Goal: Task Accomplishment & Management: Use online tool/utility

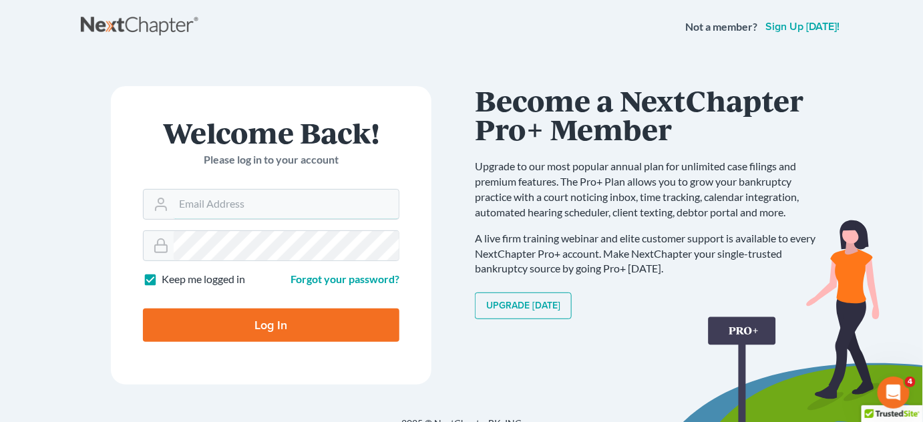
type input "amy@dannlaw.com"
click at [224, 331] on input "Log In" at bounding box center [271, 325] width 256 height 33
type input "Thinking..."
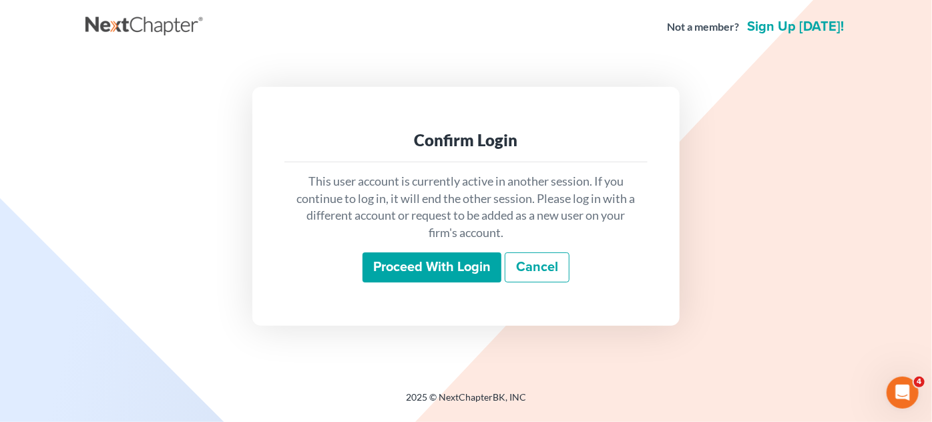
click at [440, 270] on input "Proceed with login" at bounding box center [432, 267] width 139 height 31
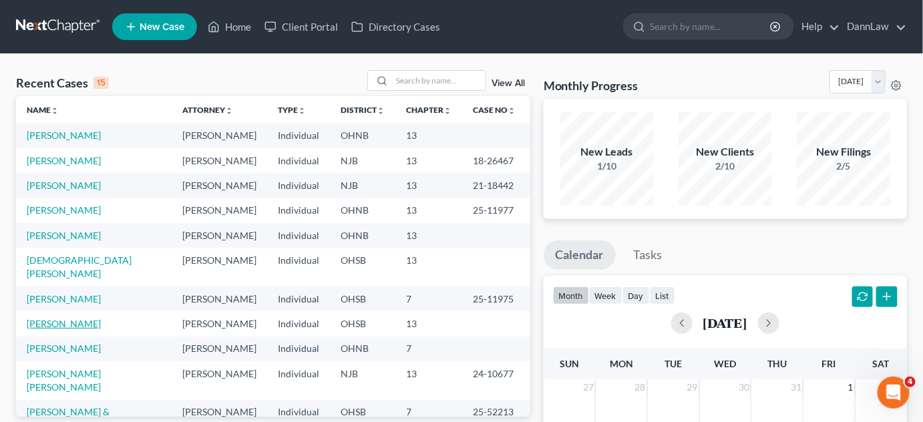
click at [57, 318] on link "Feugate, John" at bounding box center [64, 323] width 74 height 11
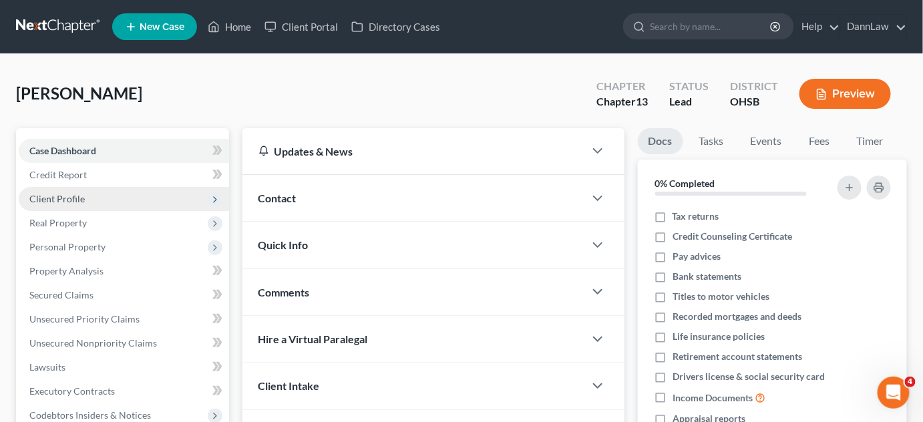
click at [67, 198] on span "Client Profile" at bounding box center [56, 198] width 55 height 11
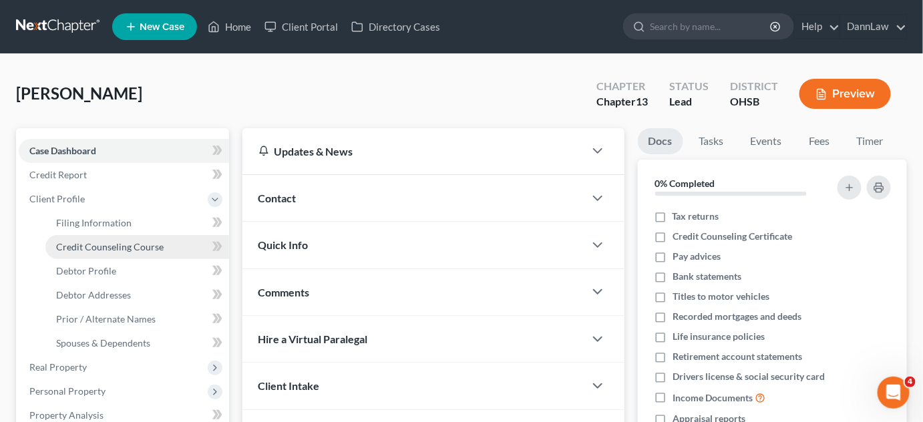
click at [91, 252] on link "Credit Counseling Course" at bounding box center [137, 247] width 184 height 24
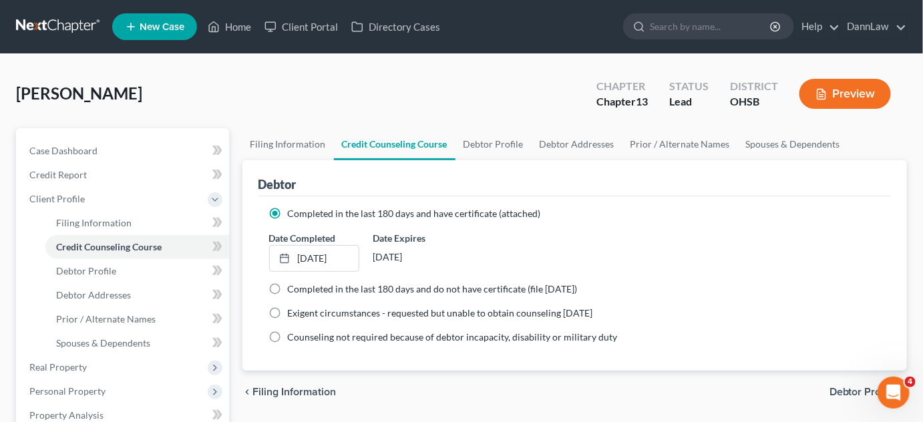
click at [309, 99] on div "Feugate, John Upgraded Chapter Chapter 13 Status Lead District OHSB Preview" at bounding box center [461, 99] width 891 height 58
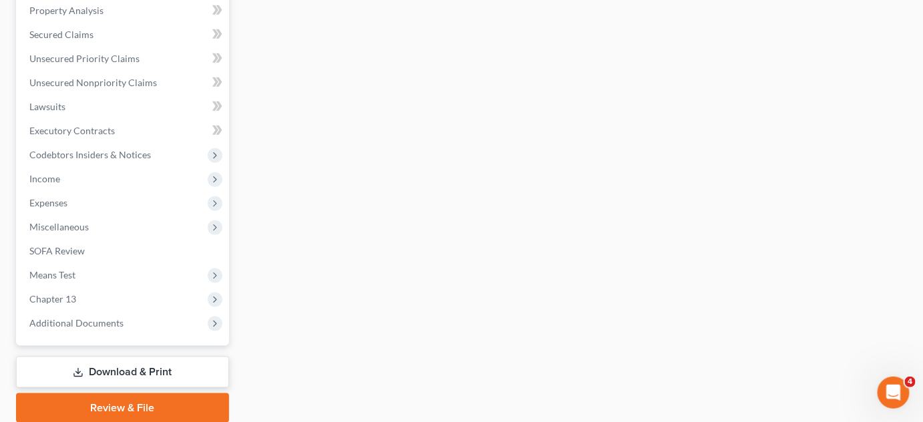
scroll to position [437, 0]
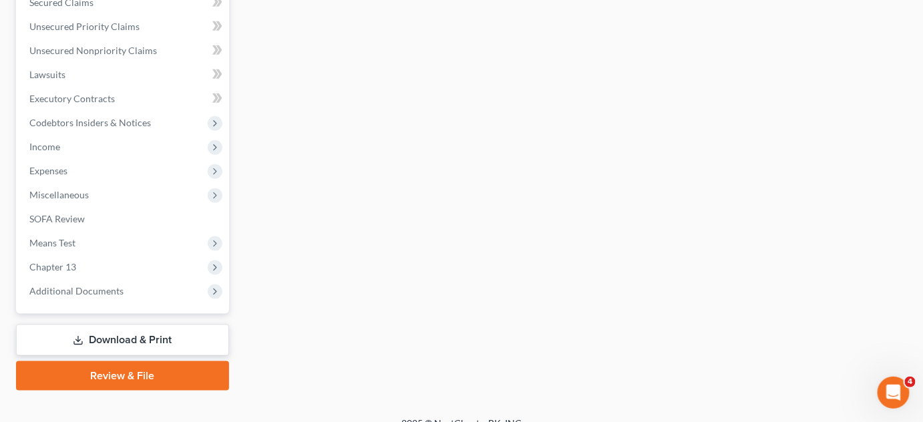
click at [117, 335] on link "Download & Print" at bounding box center [122, 340] width 213 height 31
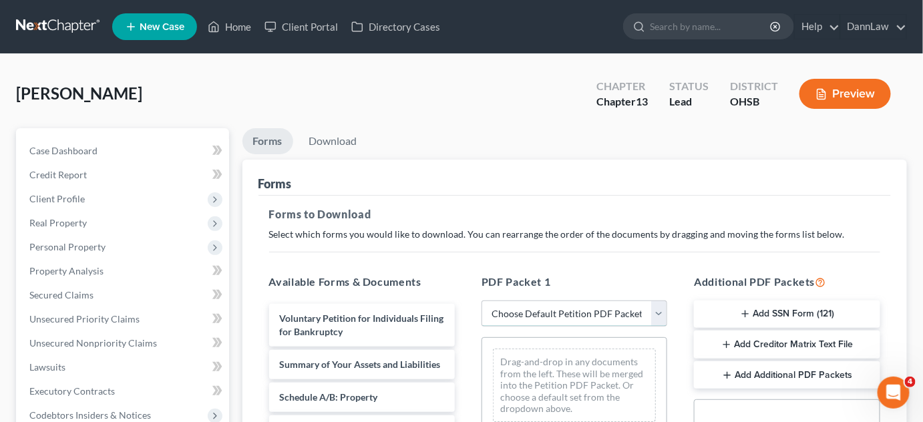
click at [544, 310] on select "Choose Default Petition PDF Packet Complete Bankruptcy Petition (all forms and …" at bounding box center [575, 314] width 186 height 27
select select "0"
click at [482, 301] on select "Choose Default Petition PDF Packet Complete Bankruptcy Petition (all forms and …" at bounding box center [575, 314] width 186 height 27
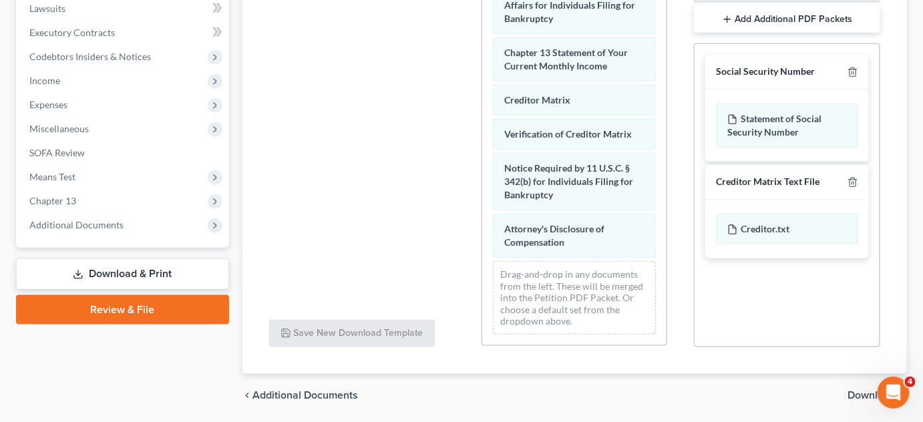
scroll to position [514, 0]
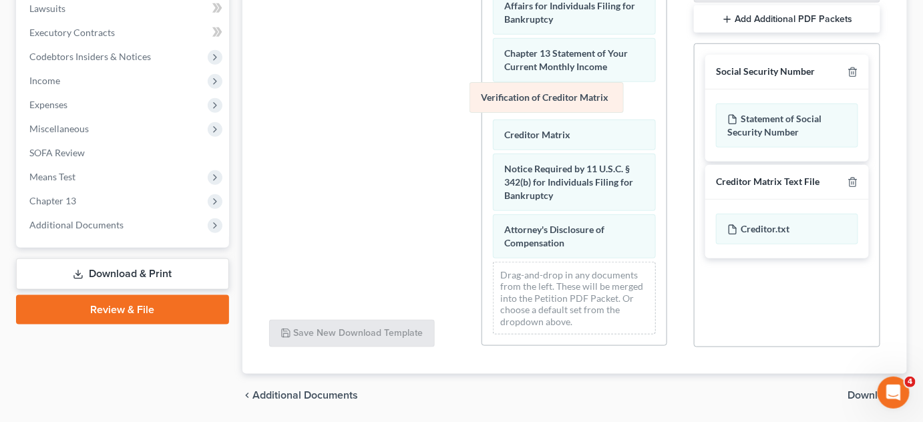
drag, startPoint x: 568, startPoint y: 135, endPoint x: 545, endPoint y: 94, distance: 47.0
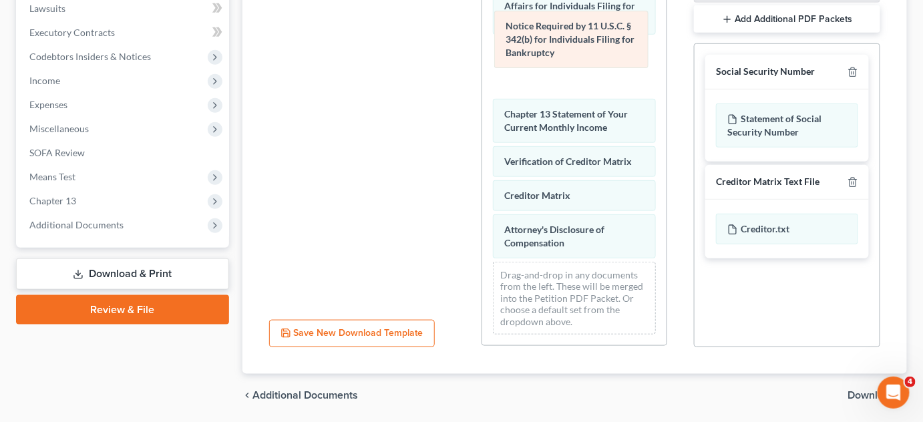
drag, startPoint x: 568, startPoint y: 190, endPoint x: 573, endPoint y: 76, distance: 113.6
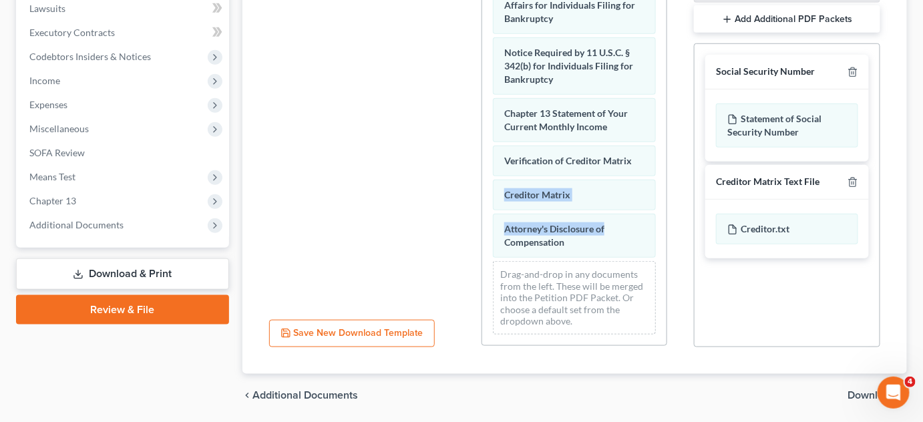
drag, startPoint x: 657, startPoint y: 231, endPoint x: 658, endPoint y: 150, distance: 80.8
click at [658, 150] on div "Voluntary Petition for Individuals Filing for Bankruptcy Summary of Your Assets…" at bounding box center [575, 162] width 186 height 367
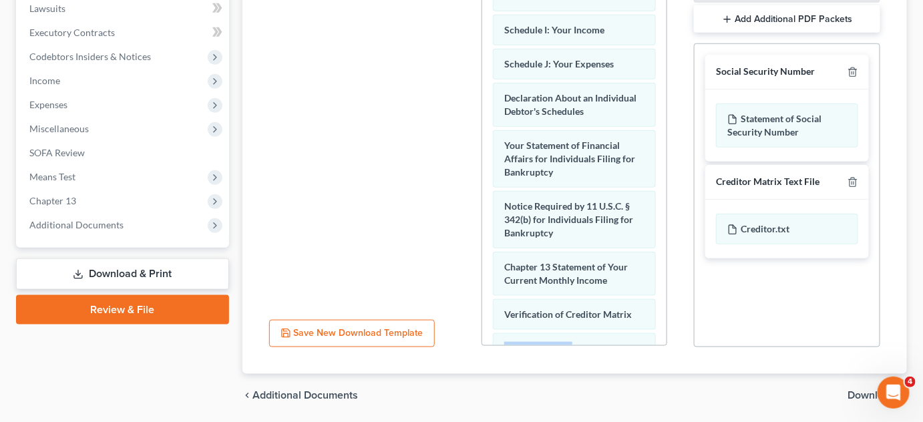
scroll to position [327, 0]
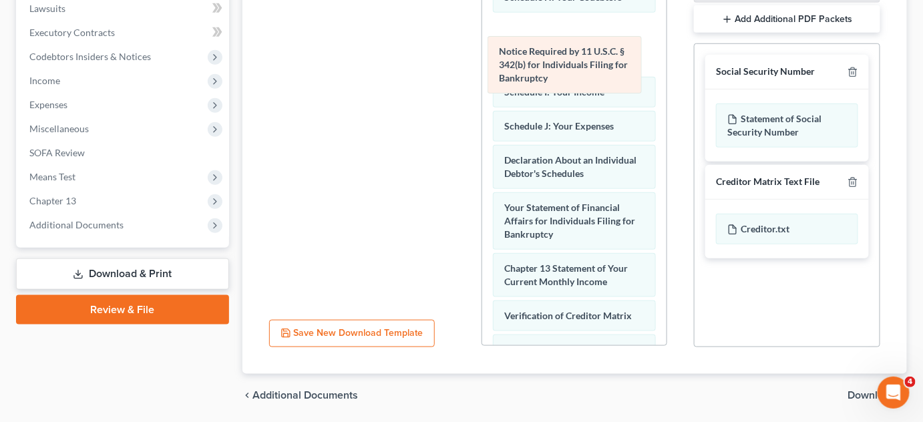
drag, startPoint x: 600, startPoint y: 252, endPoint x: 594, endPoint y: 62, distance: 189.7
click at [594, 62] on div "Notice Required by 11 U.S.C. § 342(b) for Individuals Filing for Bankruptcy Vol…" at bounding box center [574, 76] width 184 height 847
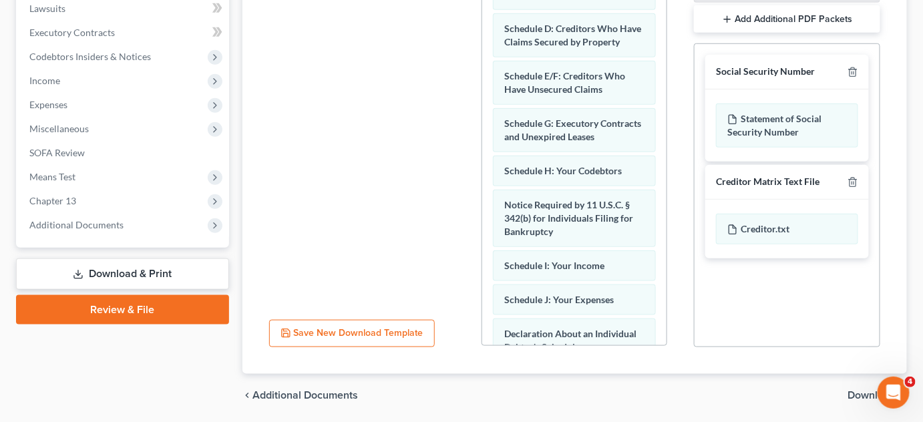
scroll to position [140, 0]
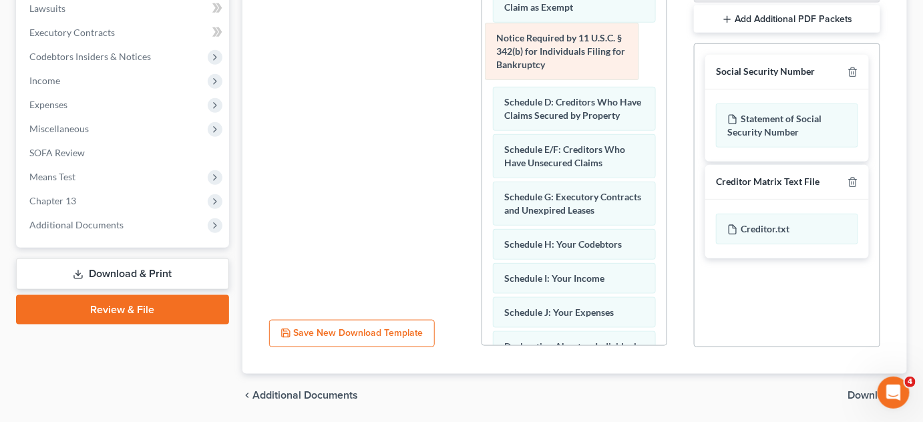
drag, startPoint x: 607, startPoint y: 260, endPoint x: 599, endPoint y: 45, distance: 215.2
click at [599, 45] on div "Notice Required by 11 U.S.C. § 342(b) for Individuals Filing for Bankruptcy Vol…" at bounding box center [574, 262] width 184 height 847
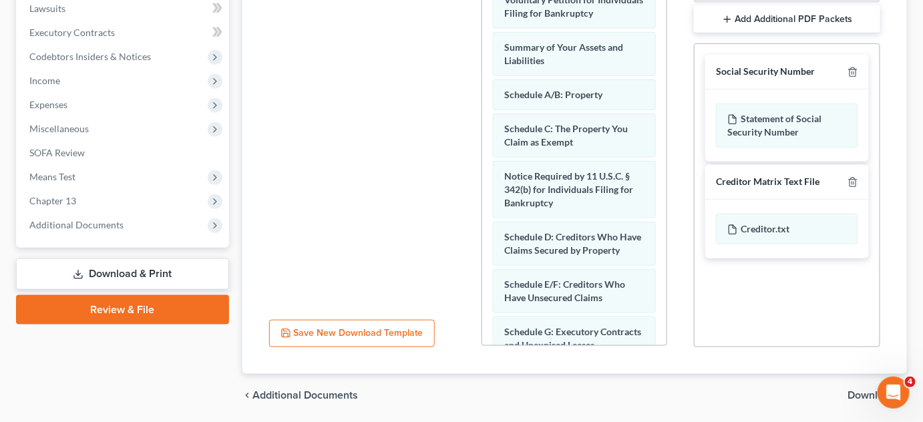
scroll to position [0, 0]
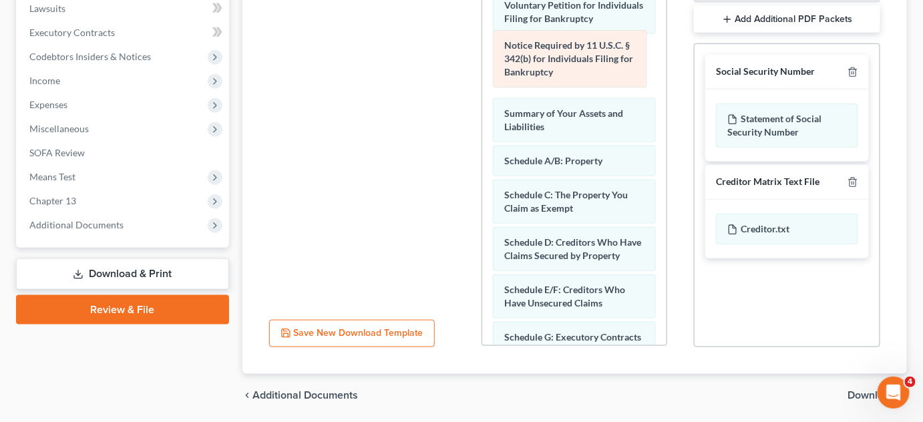
drag, startPoint x: 594, startPoint y: 211, endPoint x: 594, endPoint y: 63, distance: 148.3
click at [594, 63] on div "Notice Required by 11 U.S.C. § 342(b) for Individuals Filing for Bankruptcy Vol…" at bounding box center [574, 402] width 184 height 847
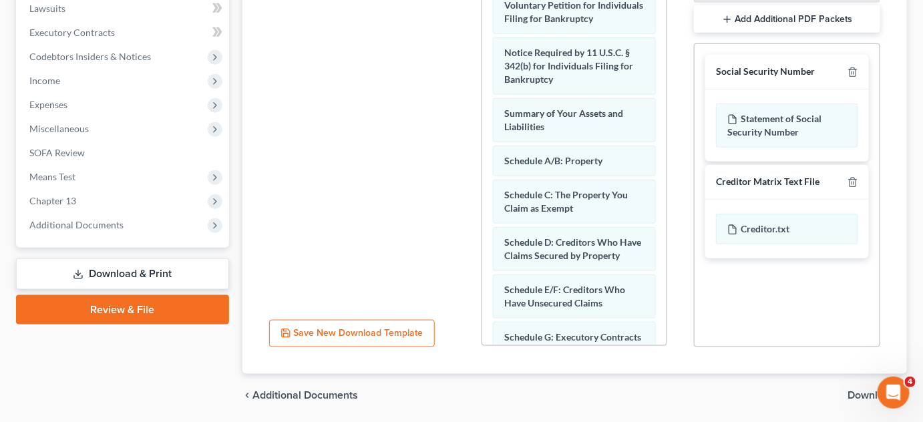
click at [859, 391] on span "Download" at bounding box center [872, 395] width 48 height 11
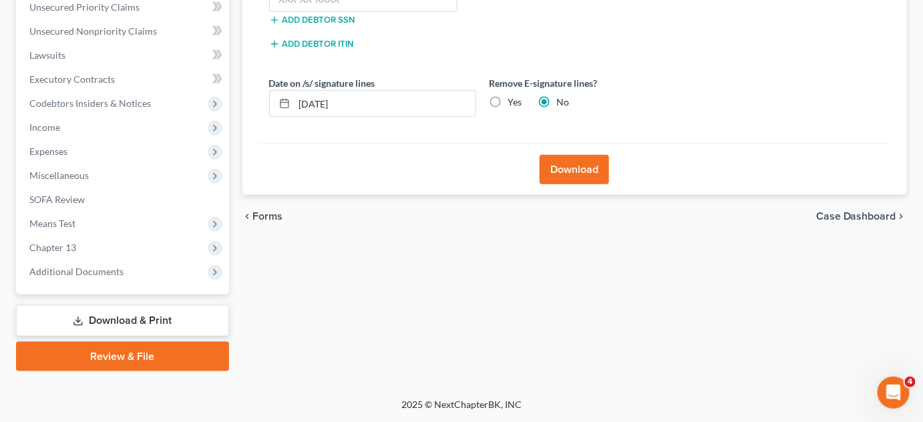
scroll to position [311, 0]
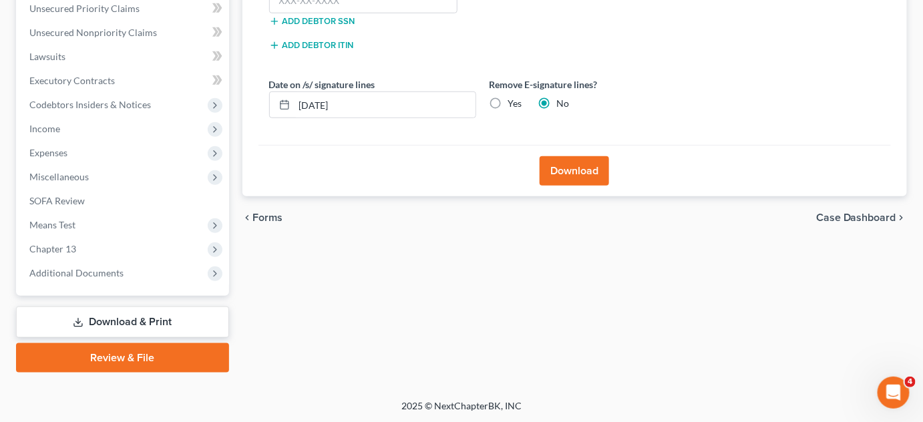
click at [508, 99] on label "Yes" at bounding box center [515, 103] width 14 height 13
click at [514, 99] on input "Yes" at bounding box center [518, 101] width 9 height 9
radio input "true"
radio input "false"
click at [410, 101] on input "08/18/2025" at bounding box center [385, 104] width 181 height 25
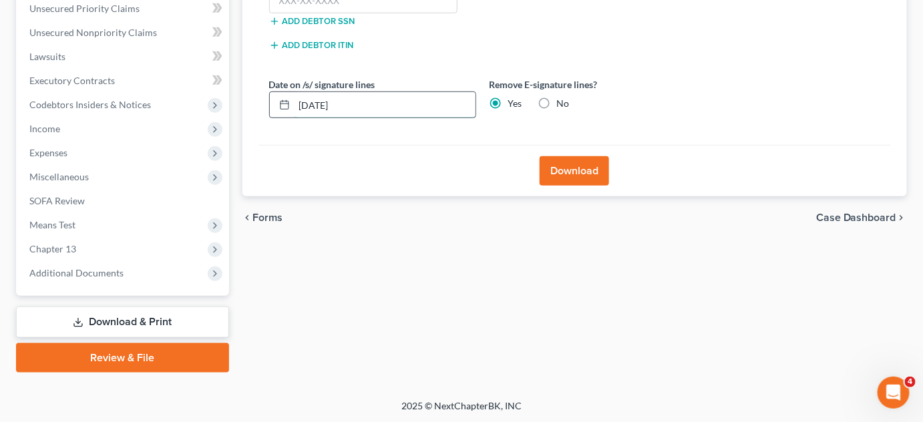
click at [410, 101] on input "08/18/2025" at bounding box center [385, 104] width 181 height 25
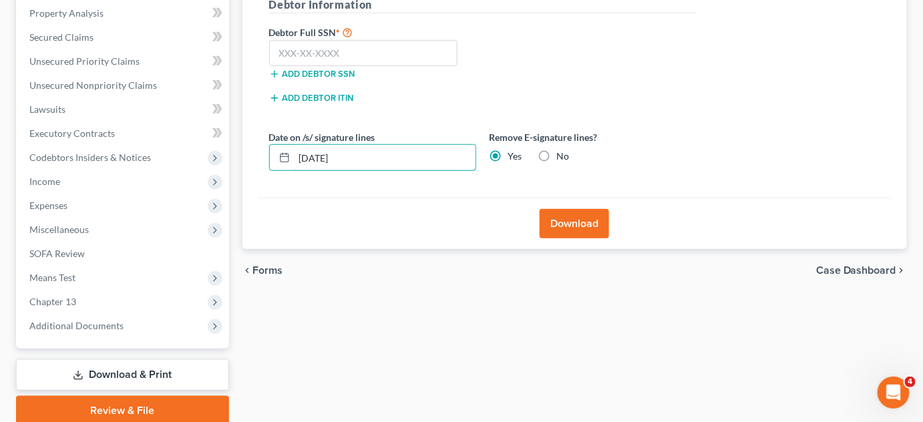
scroll to position [257, 0]
type input "08/13/2025"
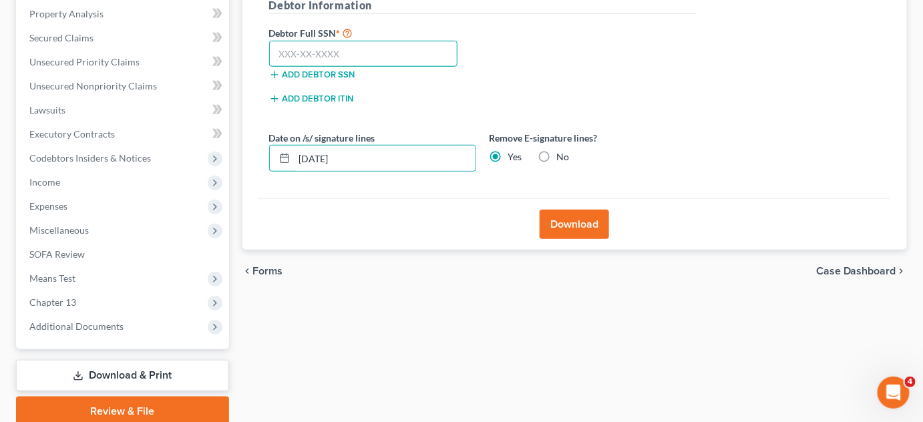
click at [416, 49] on input "text" at bounding box center [363, 54] width 189 height 27
type input "291-82-8099"
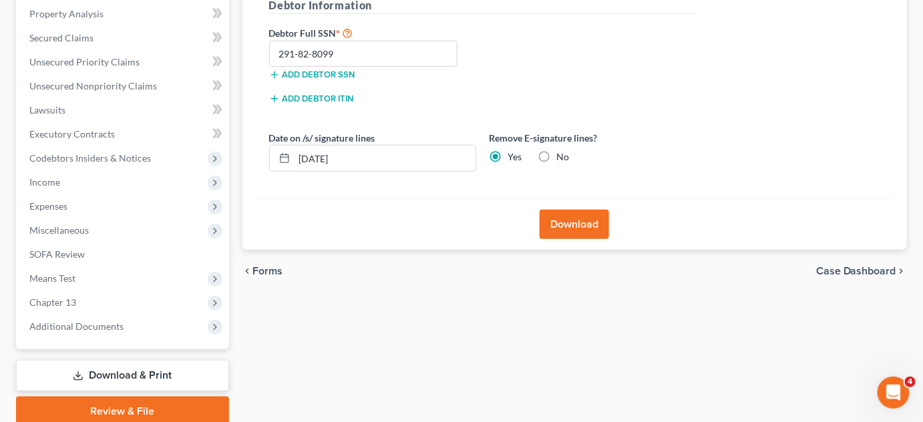
click at [588, 226] on button "Download" at bounding box center [574, 224] width 69 height 29
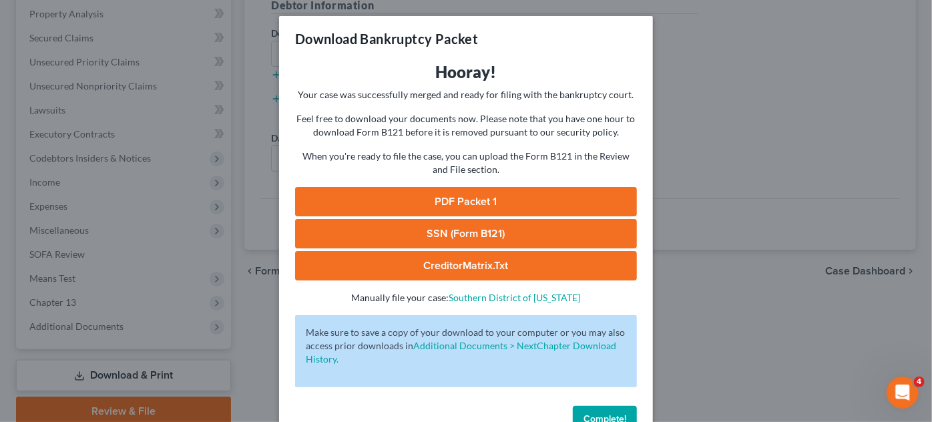
click at [572, 199] on link "PDF Packet 1" at bounding box center [466, 201] width 342 height 29
click at [470, 227] on link "SSN (Form B121)" at bounding box center [466, 233] width 342 height 29
click at [592, 411] on button "Complete!" at bounding box center [605, 419] width 64 height 27
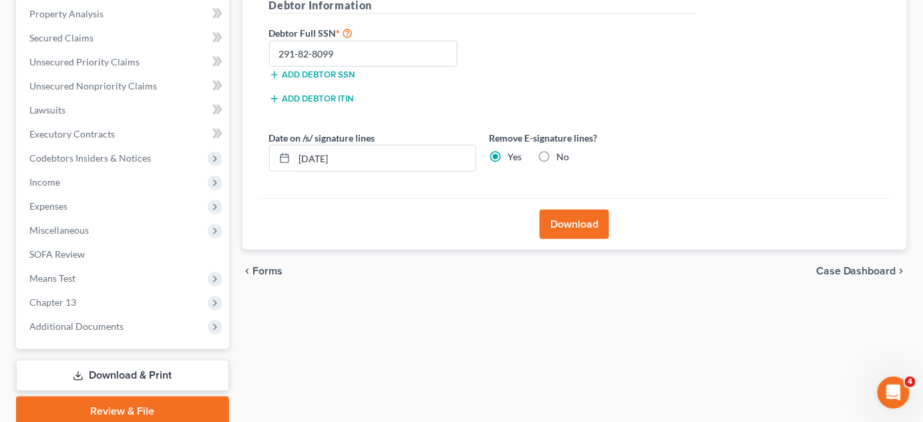
click at [612, 337] on div "Forms Download Forms Forms to Download Select which forms you would like to dow…" at bounding box center [575, 148] width 679 height 555
click at [130, 160] on span "Codebtors Insiders & Notices" at bounding box center [90, 157] width 122 height 11
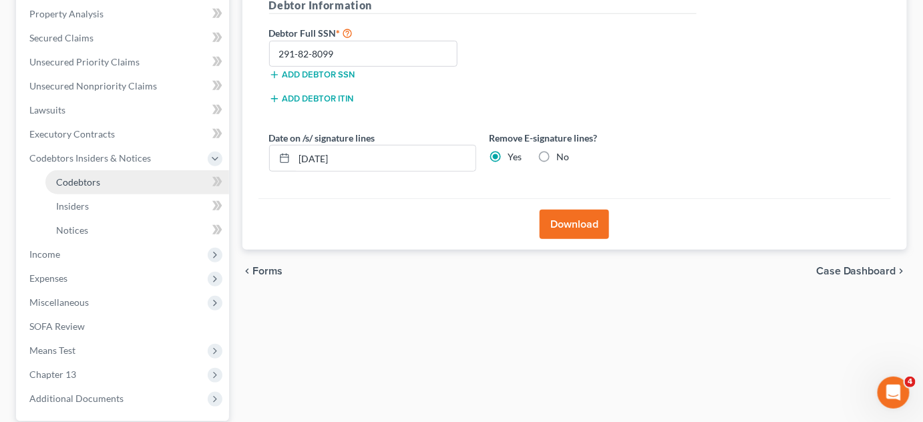
click at [126, 173] on link "Codebtors" at bounding box center [137, 182] width 184 height 24
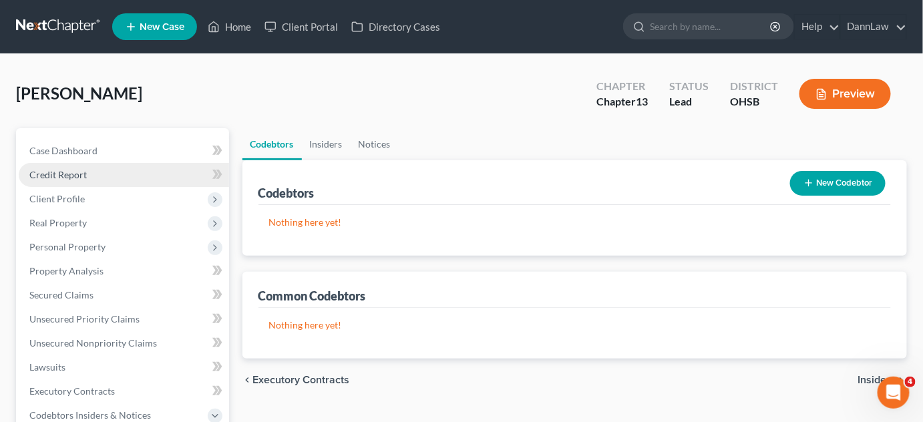
click at [132, 175] on link "Credit Report" at bounding box center [124, 175] width 210 height 24
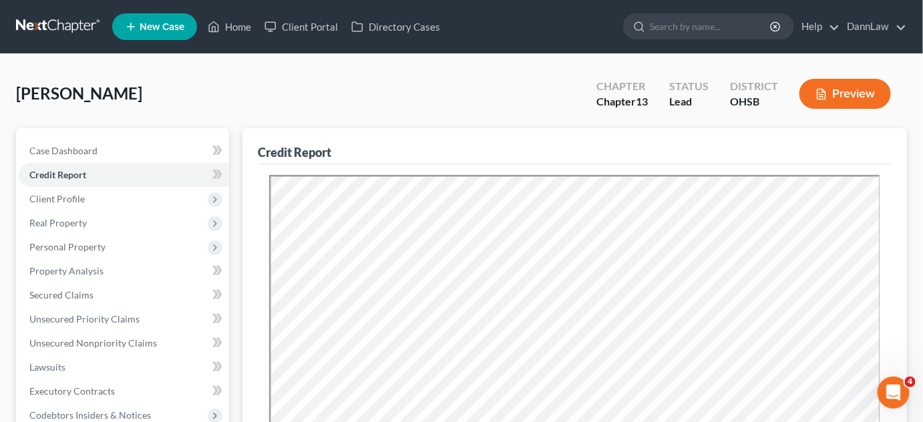
click at [281, 105] on div "Feugate, John Upgraded Chapter Chapter 13 Status Lead District OHSB Preview" at bounding box center [461, 99] width 891 height 58
click at [76, 252] on span "Personal Property" at bounding box center [67, 246] width 76 height 11
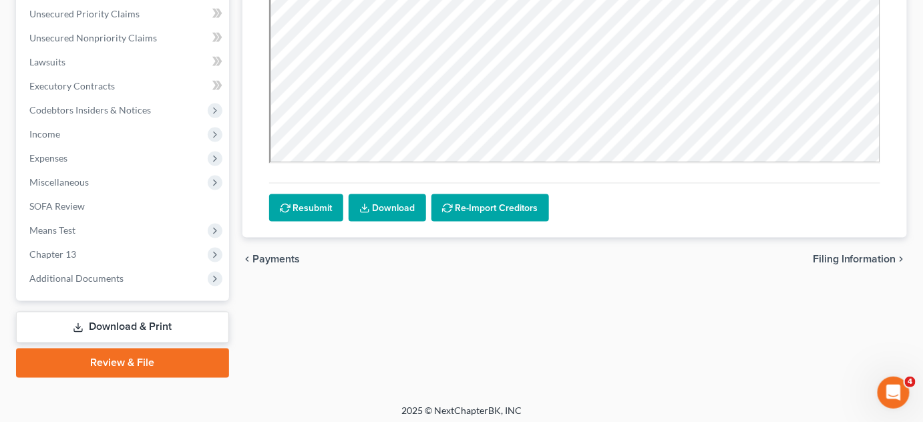
scroll to position [551, 0]
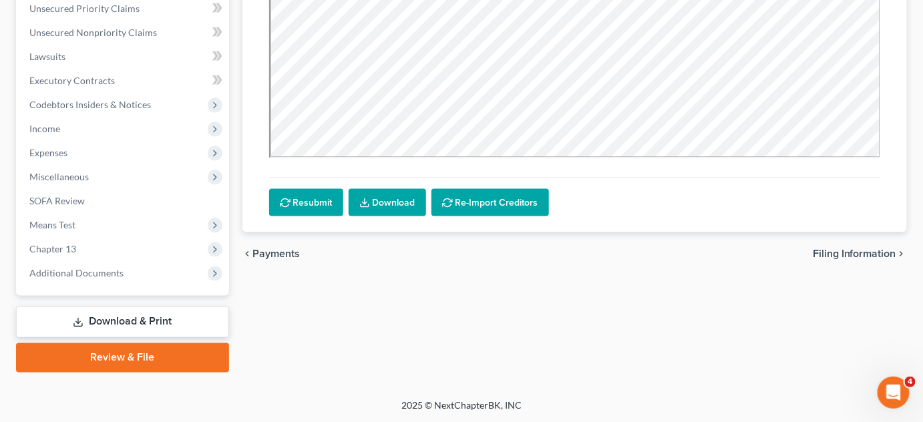
click at [110, 315] on link "Download & Print" at bounding box center [122, 322] width 213 height 31
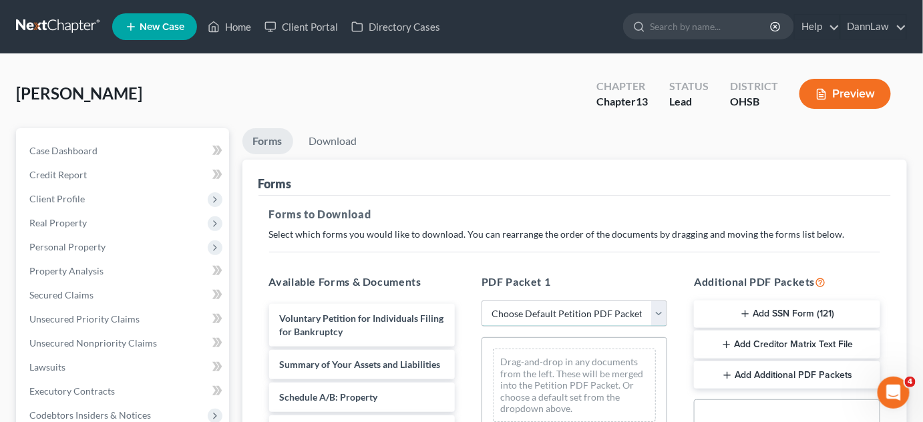
click at [550, 311] on select "Choose Default Petition PDF Packet Complete Bankruptcy Petition (all forms and …" at bounding box center [575, 314] width 186 height 27
select select "0"
click at [482, 301] on select "Choose Default Petition PDF Packet Complete Bankruptcy Petition (all forms and …" at bounding box center [575, 314] width 186 height 27
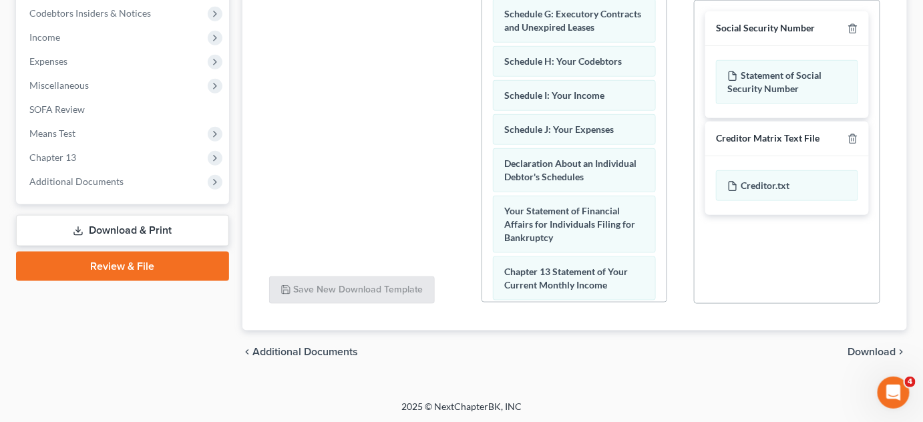
scroll to position [351, 0]
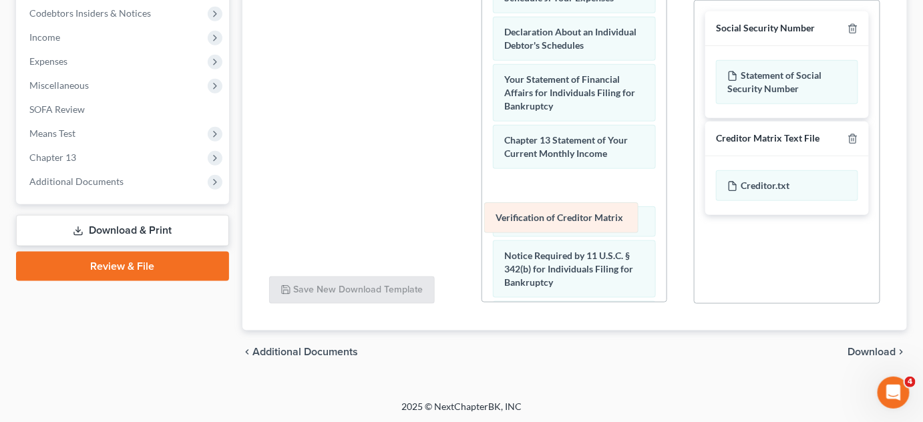
drag, startPoint x: 554, startPoint y: 255, endPoint x: 546, endPoint y: 218, distance: 38.4
click at [546, 218] on div "Verification of Creditor Matrix Voluntary Petition for Individuals Filing for B…" at bounding box center [574, 8] width 184 height 847
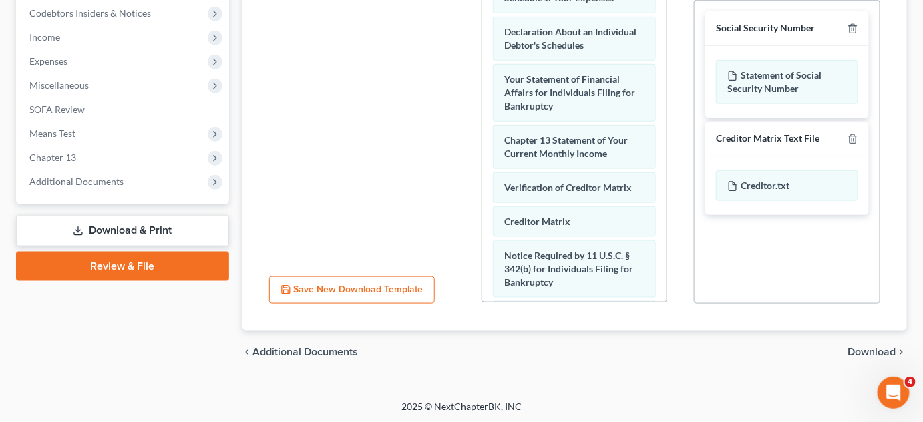
scroll to position [514, 0]
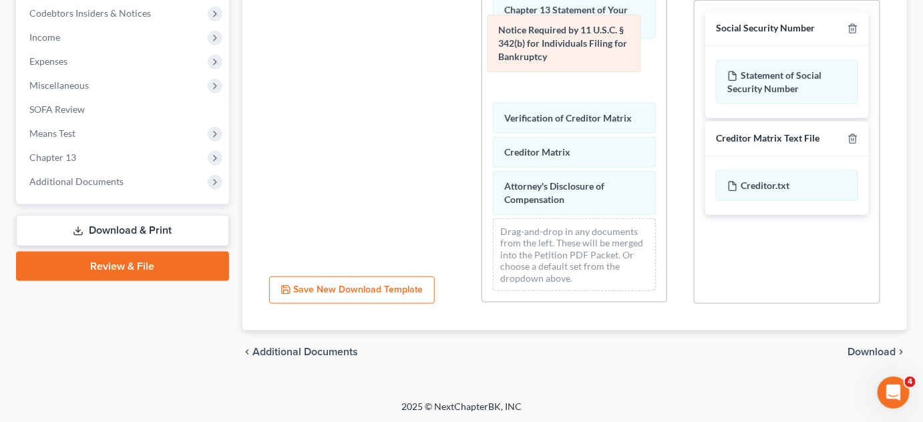
drag, startPoint x: 557, startPoint y: 146, endPoint x: 551, endPoint y: 51, distance: 94.4
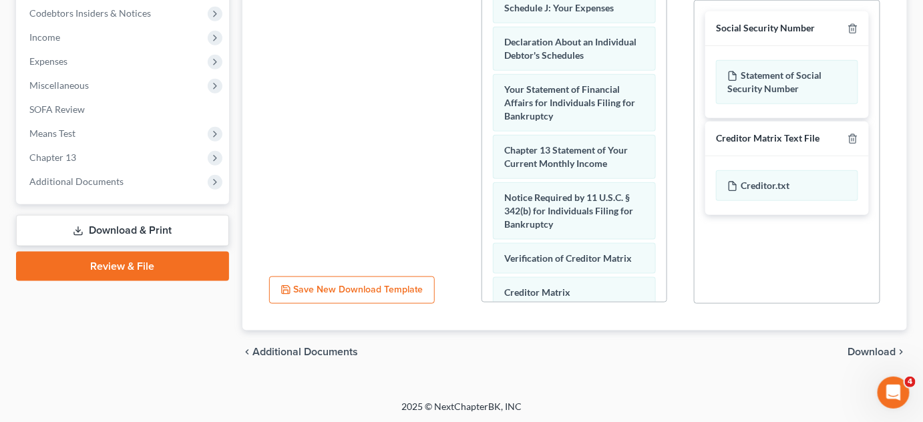
scroll to position [327, 0]
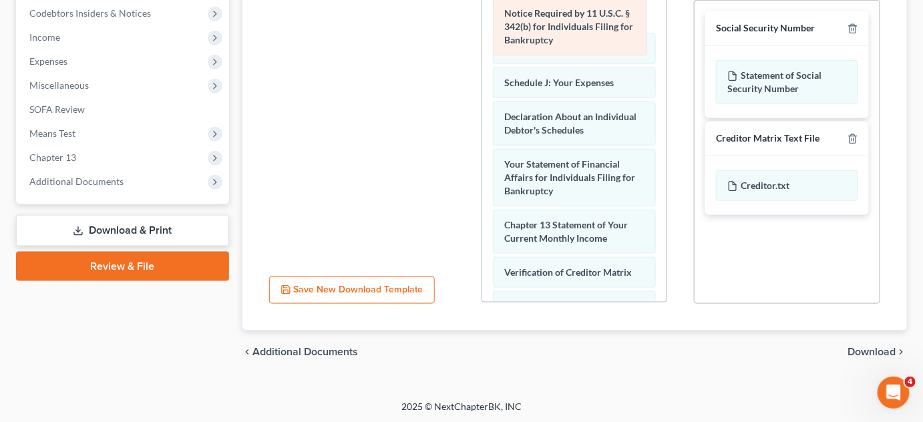
drag, startPoint x: 568, startPoint y: 254, endPoint x: 568, endPoint y: 45, distance: 208.4
click at [568, 45] on div "Notice Required by 11 U.S.C. § 342(b) for Individuals Filing for Bankruptcy Vol…" at bounding box center [574, 32] width 184 height 847
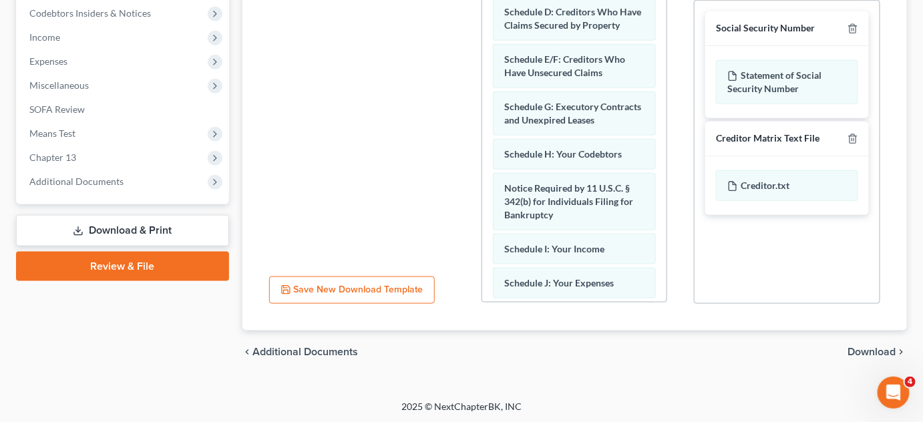
scroll to position [134, 0]
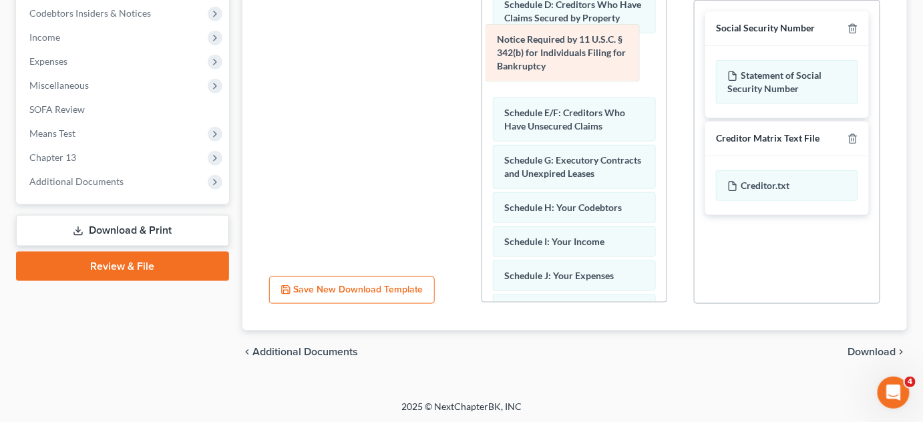
drag, startPoint x: 613, startPoint y: 240, endPoint x: 606, endPoint y: 63, distance: 177.1
click at [606, 63] on div "Notice Required by 11 U.S.C. § 342(b) for Individuals Filing for Bankruptcy Vol…" at bounding box center [574, 225] width 184 height 847
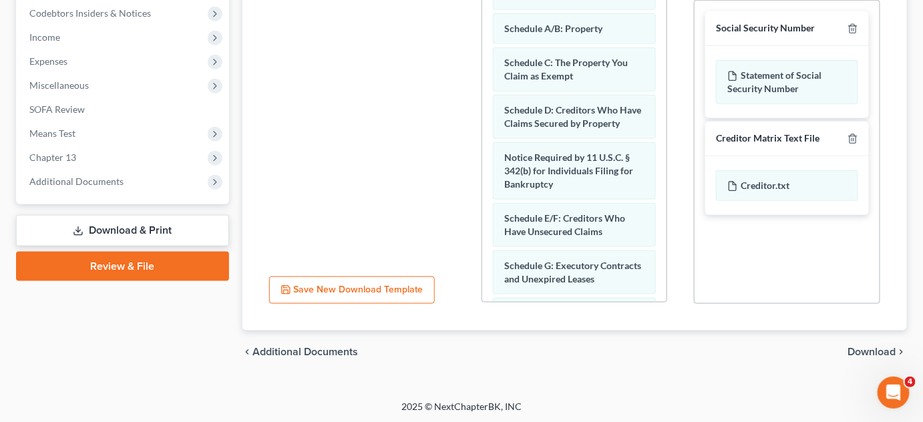
scroll to position [1, 0]
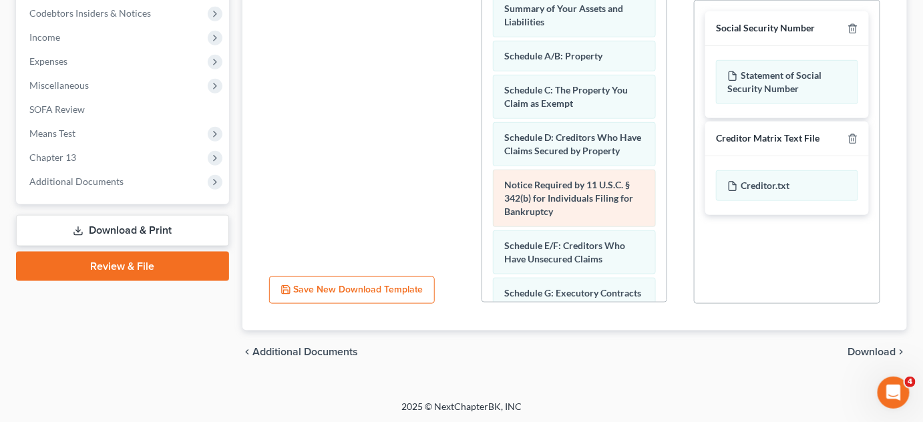
click at [603, 226] on div "Notice Required by 11 U.S.C. § 342(b) for Individuals Filing for Bankruptcy" at bounding box center [574, 198] width 163 height 57
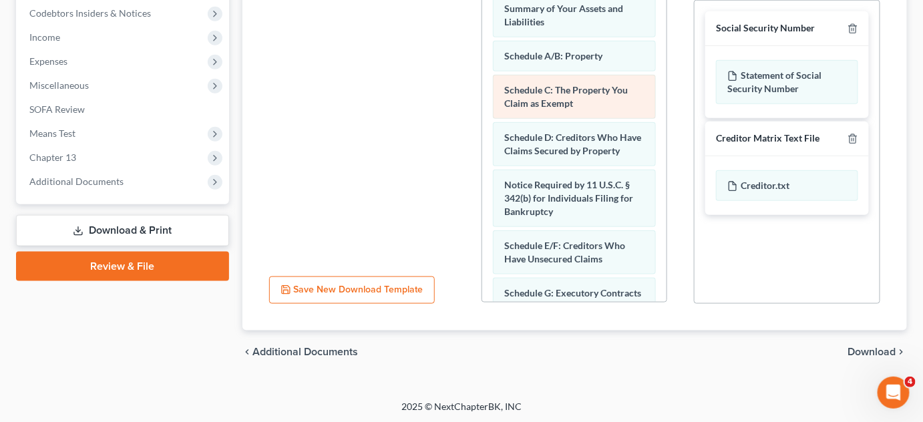
click at [601, 110] on div "Schedule C: The Property You Claim as Exempt" at bounding box center [574, 97] width 163 height 44
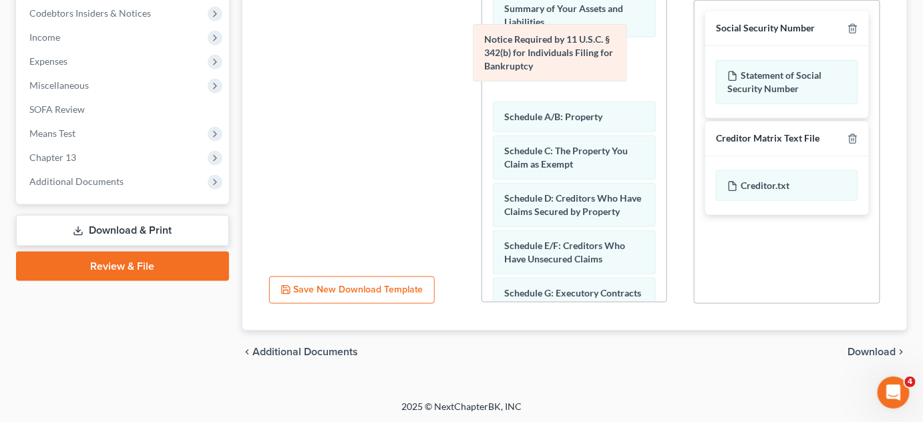
drag, startPoint x: 586, startPoint y: 219, endPoint x: 573, endPoint y: 74, distance: 145.5
click at [573, 74] on div "Notice Required by 11 U.S.C. § 342(b) for Individuals Filing for Bankruptcy Vol…" at bounding box center [574, 358] width 184 height 847
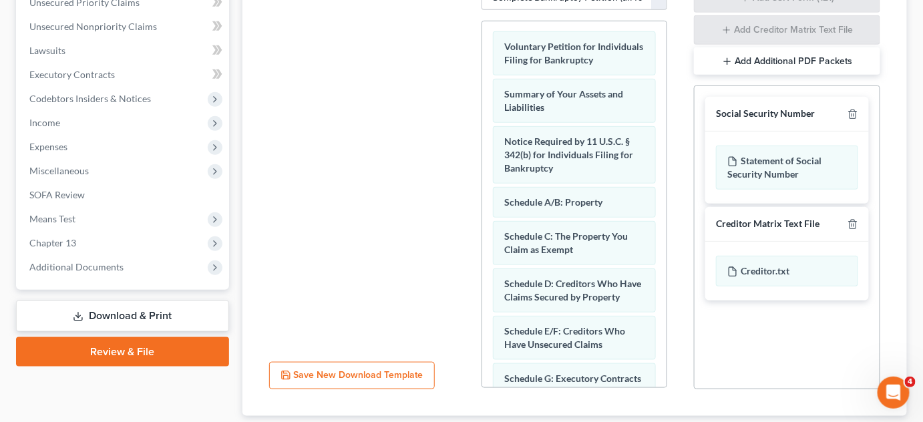
scroll to position [311, 0]
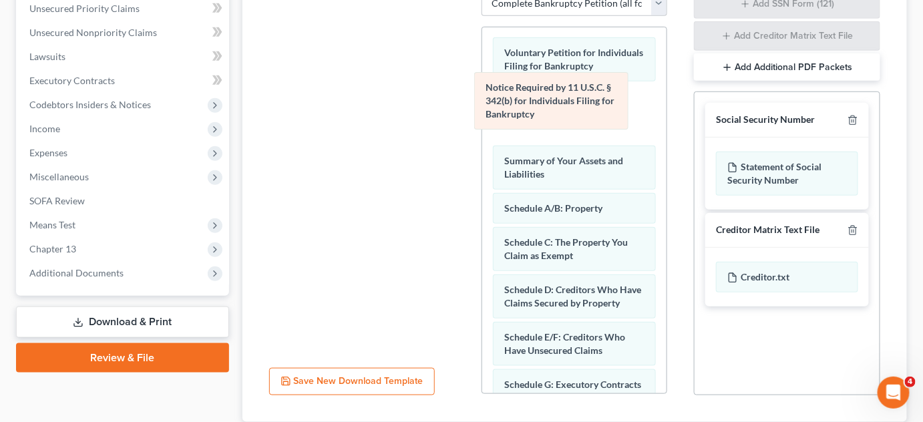
drag, startPoint x: 600, startPoint y: 184, endPoint x: 582, endPoint y: 114, distance: 72.4
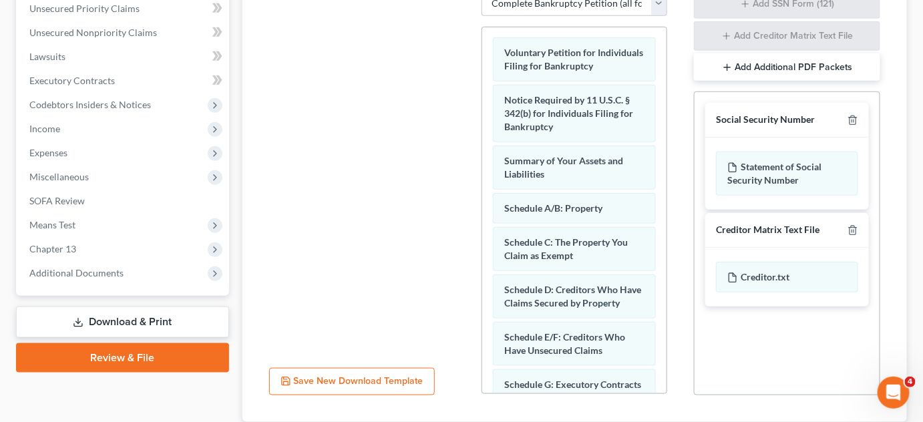
scroll to position [402, 0]
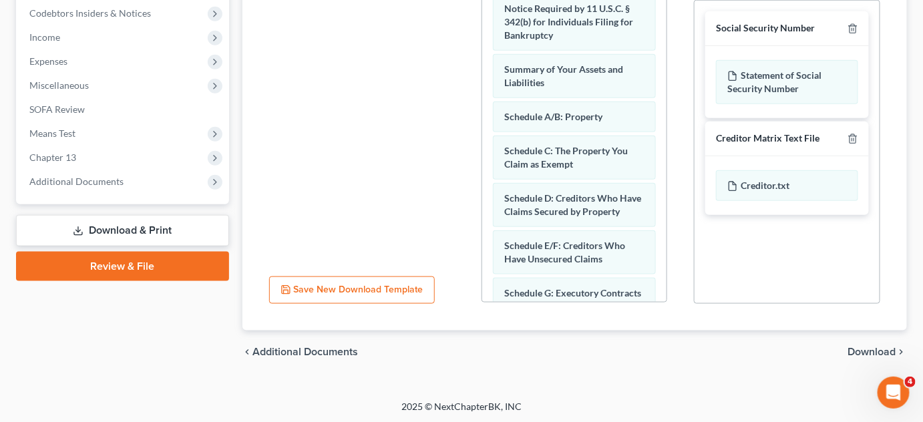
click at [863, 348] on span "Download" at bounding box center [872, 352] width 48 height 11
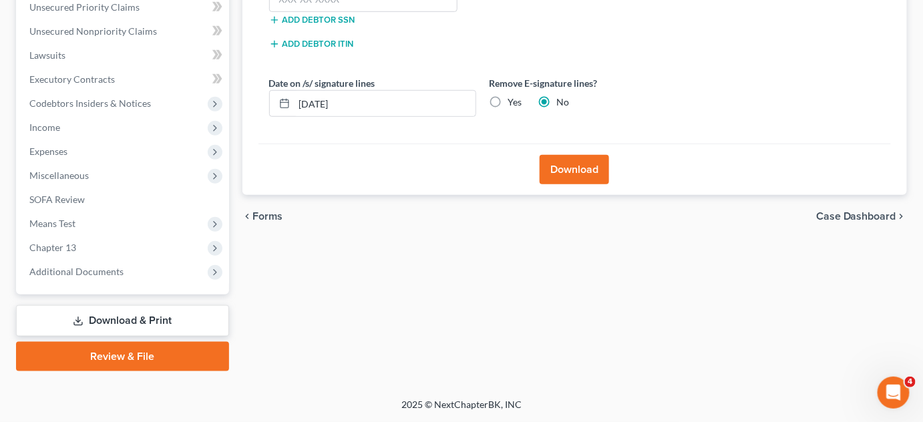
scroll to position [311, 0]
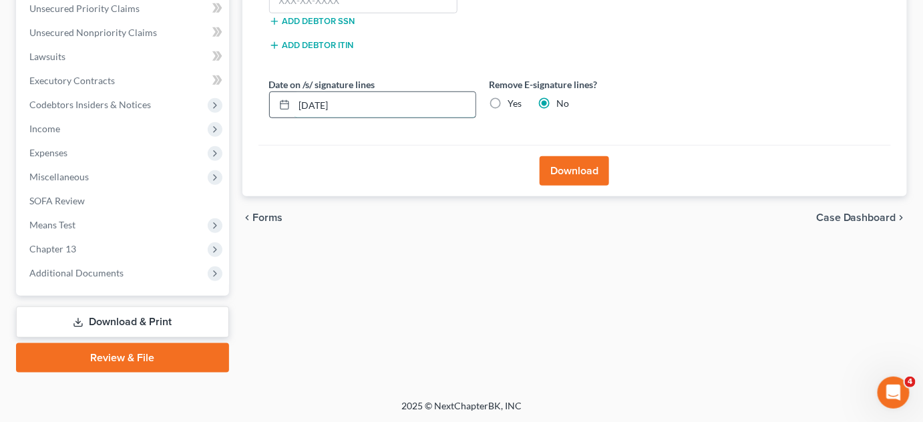
click at [360, 103] on input "08/18/2025" at bounding box center [385, 104] width 181 height 25
click at [321, 101] on input "08/18/2025" at bounding box center [385, 104] width 181 height 25
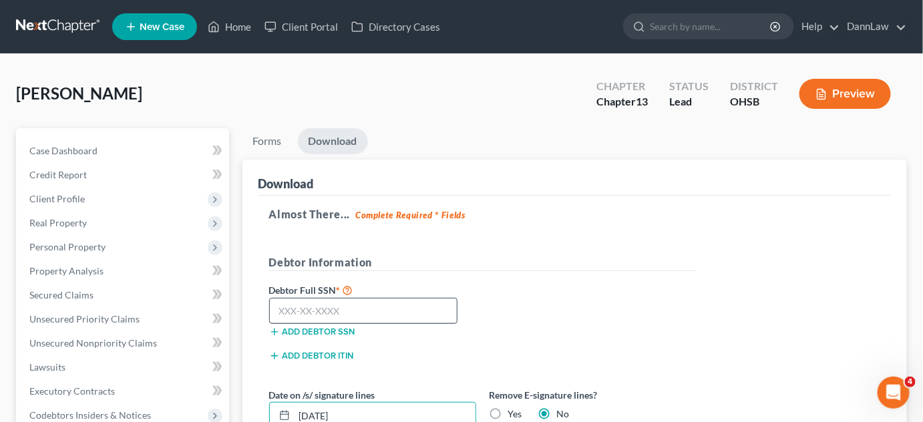
type input "08/13/2025"
click at [391, 308] on input "text" at bounding box center [363, 311] width 189 height 27
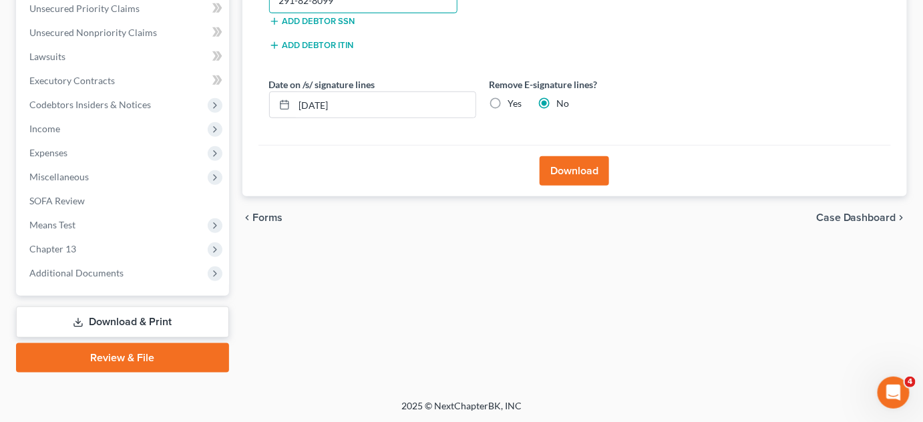
type input "291-82-8099"
click at [592, 174] on button "Download" at bounding box center [574, 170] width 69 height 29
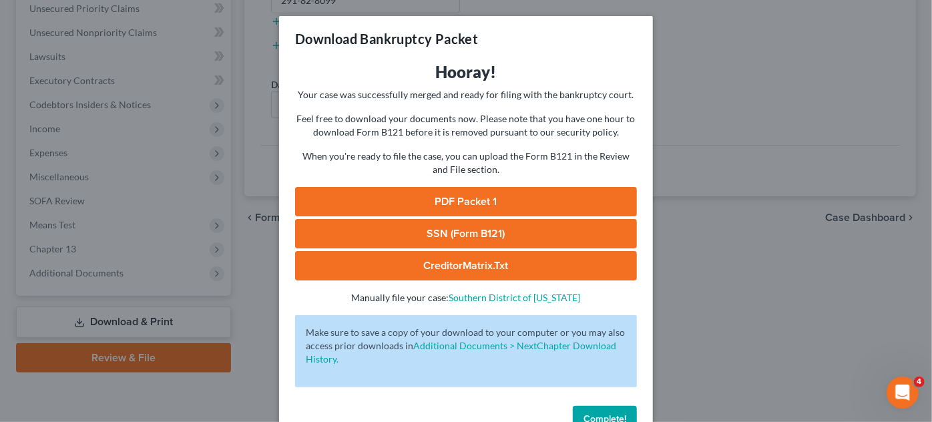
click at [506, 205] on link "PDF Packet 1" at bounding box center [466, 201] width 342 height 29
click at [482, 234] on link "SSN (Form B121)" at bounding box center [466, 233] width 342 height 29
click at [452, 261] on link "CreditorMatrix.txt" at bounding box center [466, 265] width 342 height 29
click at [592, 416] on span "Complete!" at bounding box center [605, 418] width 43 height 11
